Goal: Use online tool/utility: Utilize a website feature to perform a specific function

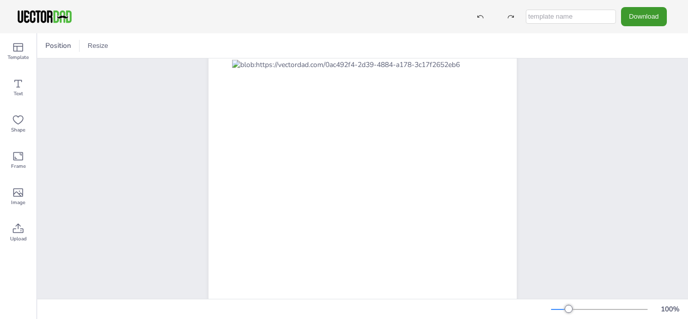
scroll to position [87, 0]
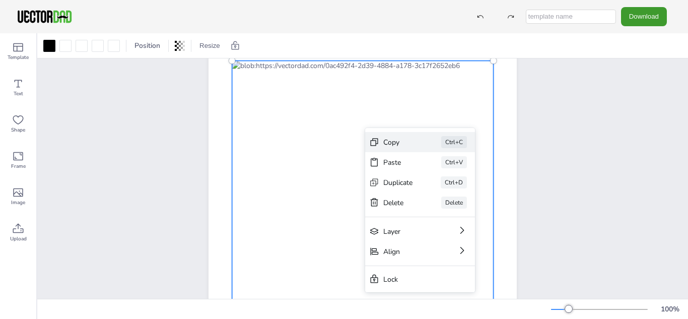
click at [392, 143] on div "Copy" at bounding box center [398, 142] width 30 height 10
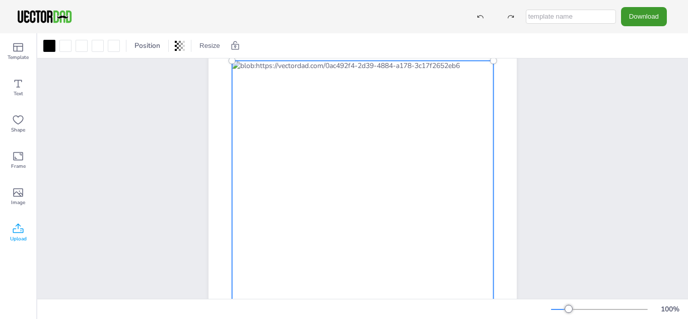
click at [14, 232] on icon at bounding box center [18, 228] width 11 height 10
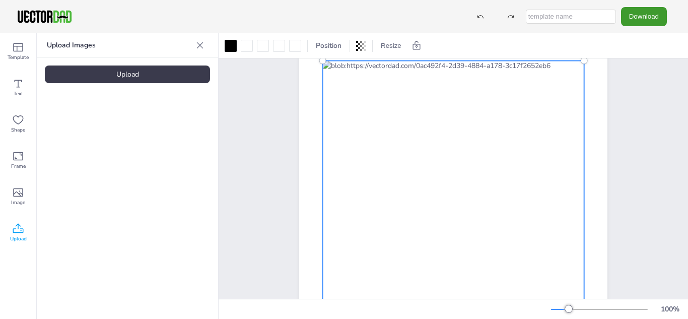
click at [130, 76] on div "Upload" at bounding box center [127, 74] width 165 height 18
click at [21, 198] on span "Image" at bounding box center [18, 202] width 14 height 8
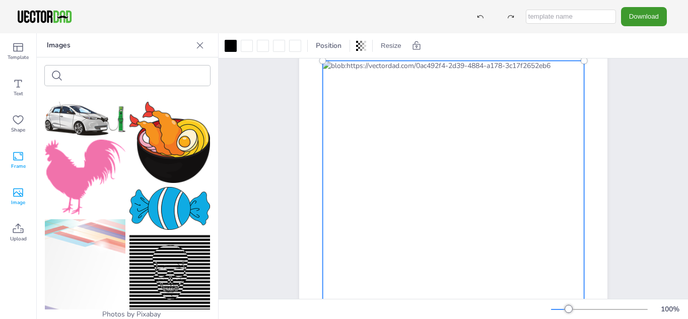
click at [19, 169] on span "Frame" at bounding box center [18, 166] width 15 height 8
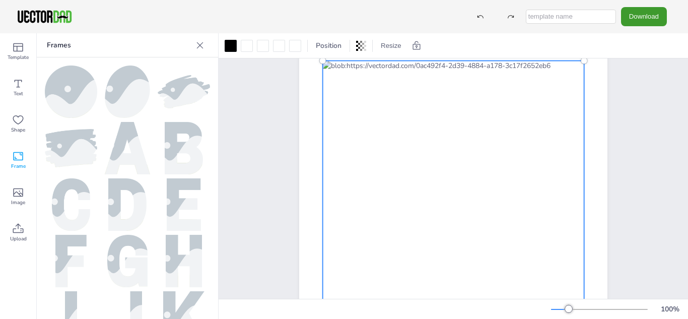
click at [207, 51] on div at bounding box center [200, 45] width 16 height 16
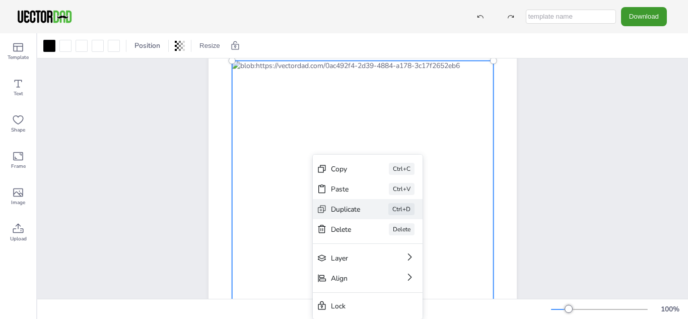
click at [338, 207] on div "Duplicate" at bounding box center [345, 209] width 29 height 10
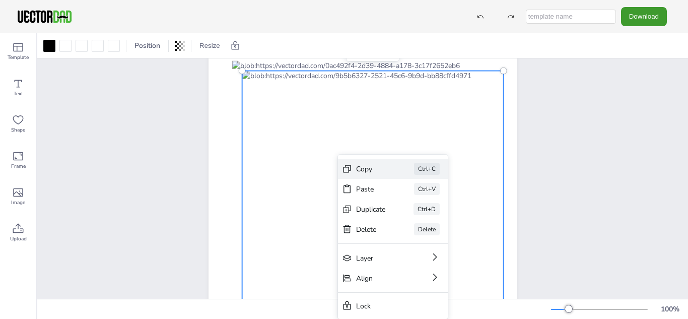
click at [359, 167] on div "Copy" at bounding box center [371, 169] width 30 height 10
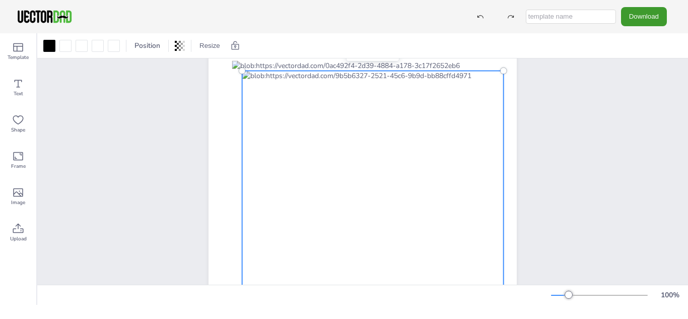
scroll to position [69, 0]
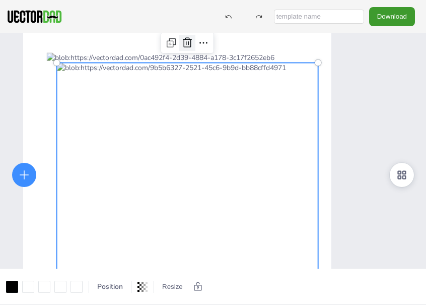
click at [187, 47] on icon at bounding box center [187, 42] width 9 height 10
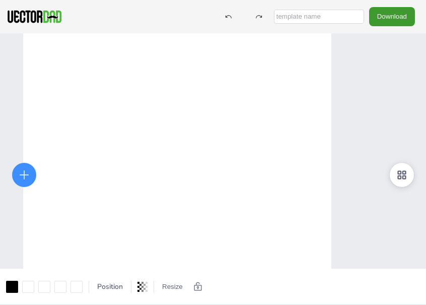
drag, startPoint x: 146, startPoint y: 87, endPoint x: 538, endPoint y: 147, distance: 396.2
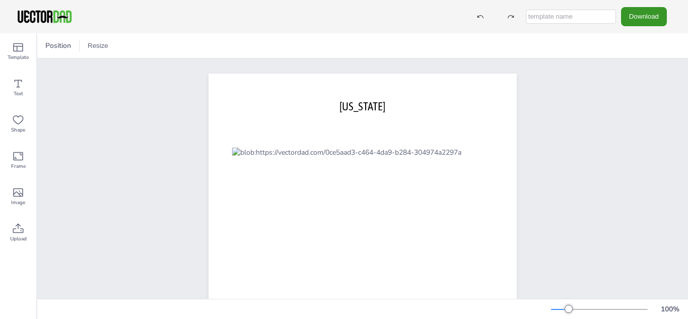
click at [640, 18] on button "Download" at bounding box center [644, 16] width 46 height 19
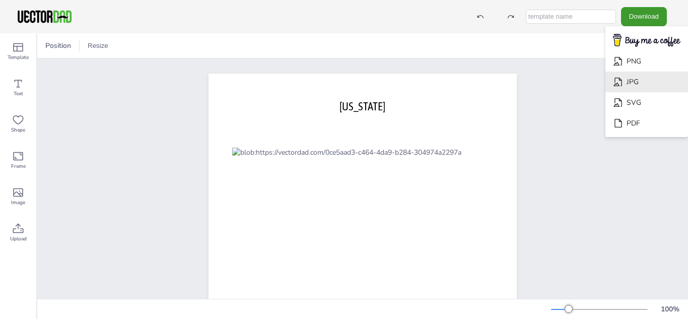
click at [627, 84] on li "JPG" at bounding box center [646, 81] width 83 height 21
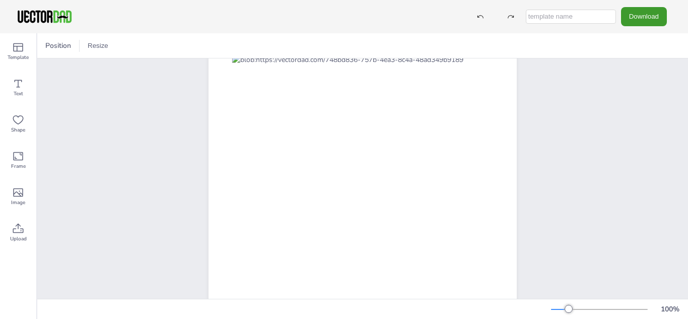
scroll to position [97, 0]
click at [97, 47] on button "Resize" at bounding box center [98, 46] width 29 height 16
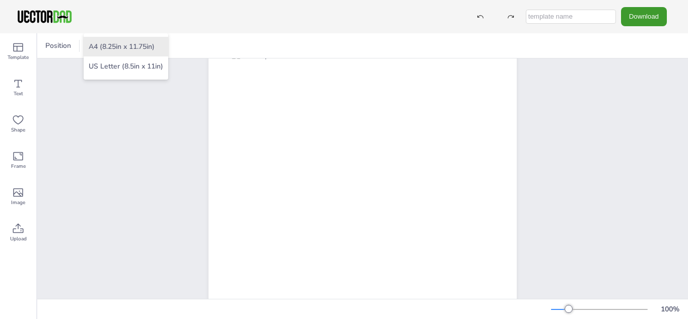
drag, startPoint x: 97, startPoint y: 47, endPoint x: 97, endPoint y: 54, distance: 6.6
click at [97, 54] on li "A4 (8.25in x 11.75in)" at bounding box center [126, 47] width 85 height 20
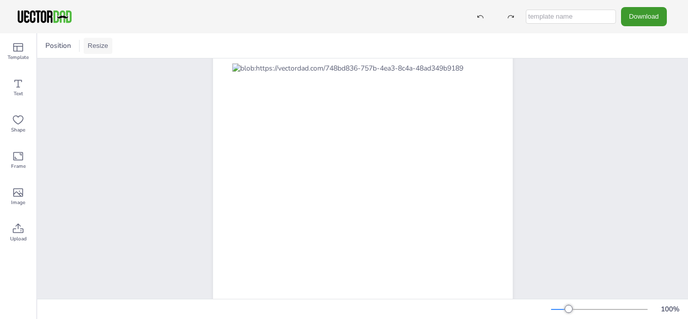
click at [103, 48] on button "Resize" at bounding box center [98, 46] width 29 height 16
click at [112, 68] on li "US Letter (8.5in x 11in)" at bounding box center [126, 66] width 85 height 20
